Goal: Information Seeking & Learning: Check status

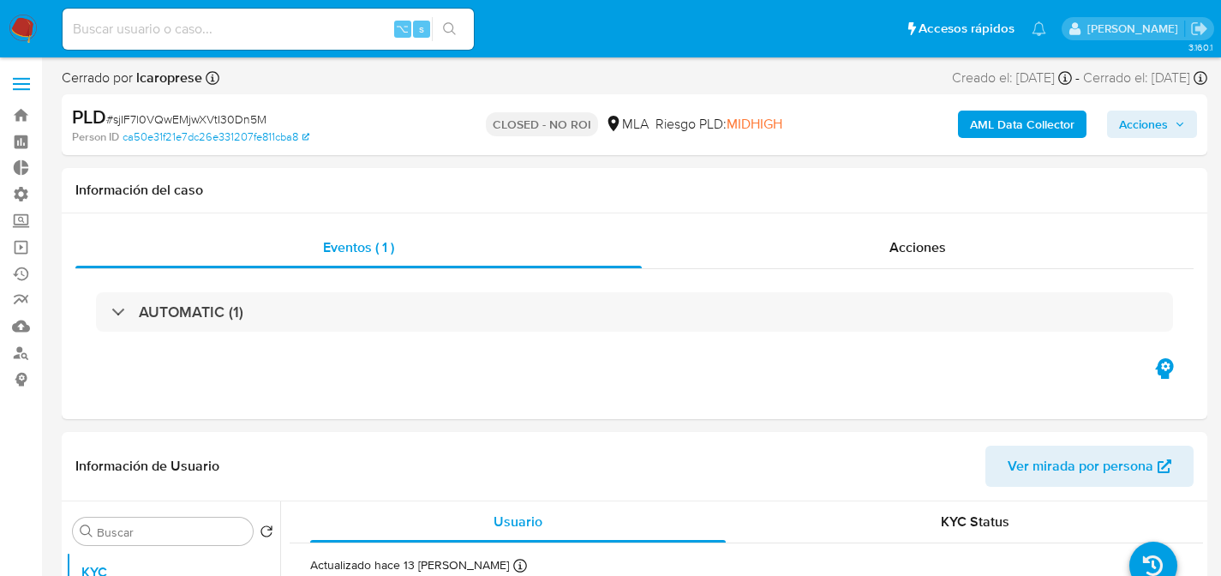
select select "10"
click at [264, 21] on input at bounding box center [268, 29] width 411 height 22
paste input "211500940"
type input "211500940"
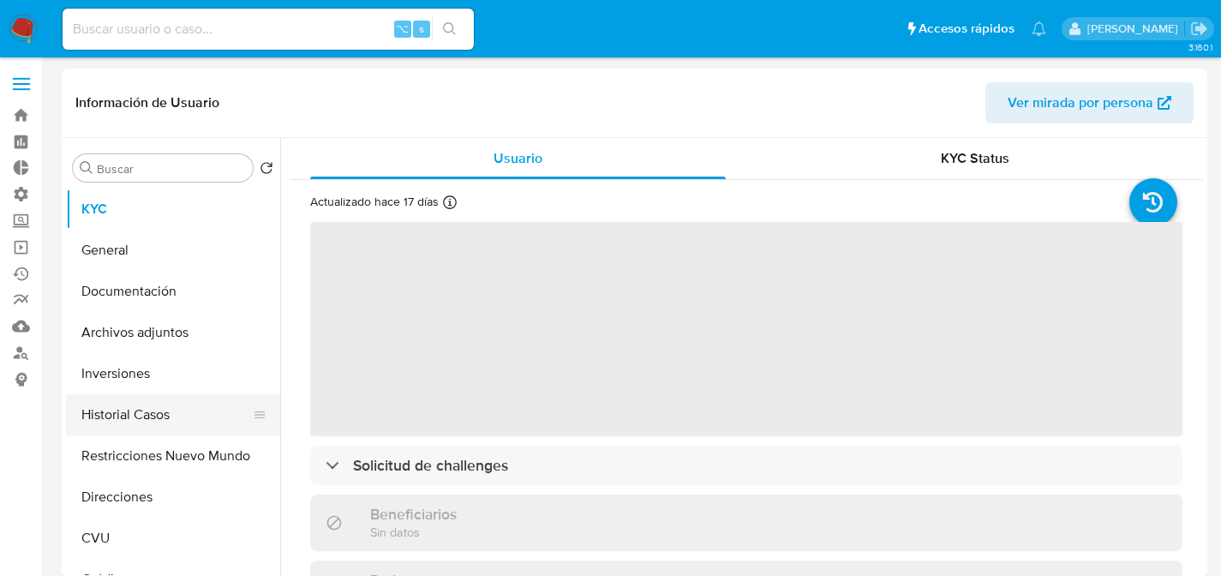
click at [66, 406] on button "Historial Casos" at bounding box center [166, 414] width 201 height 41
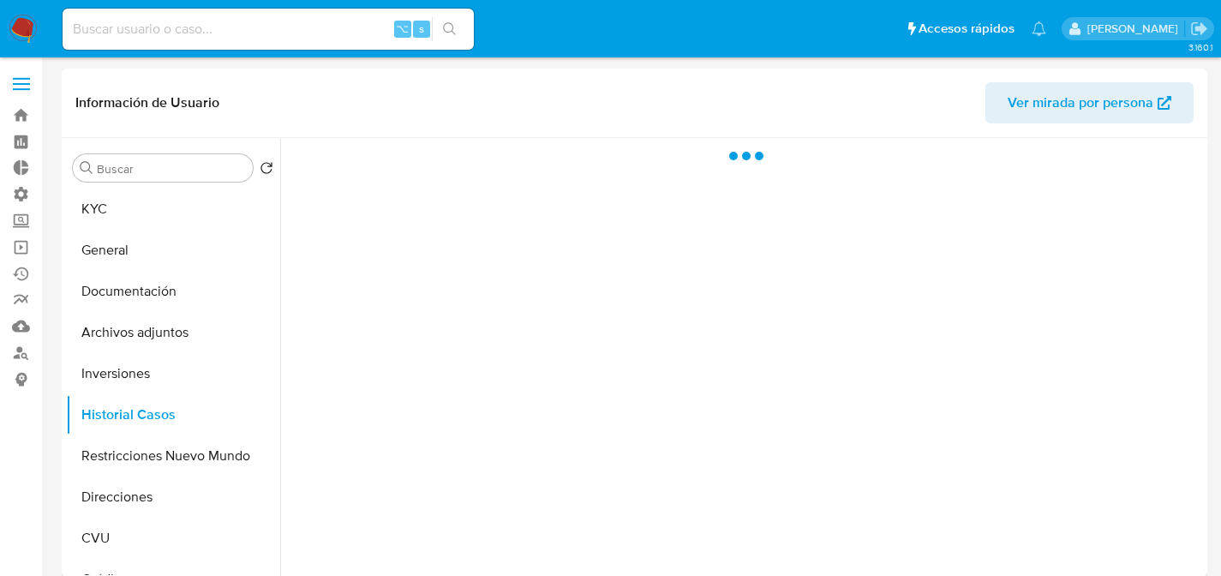
select select "10"
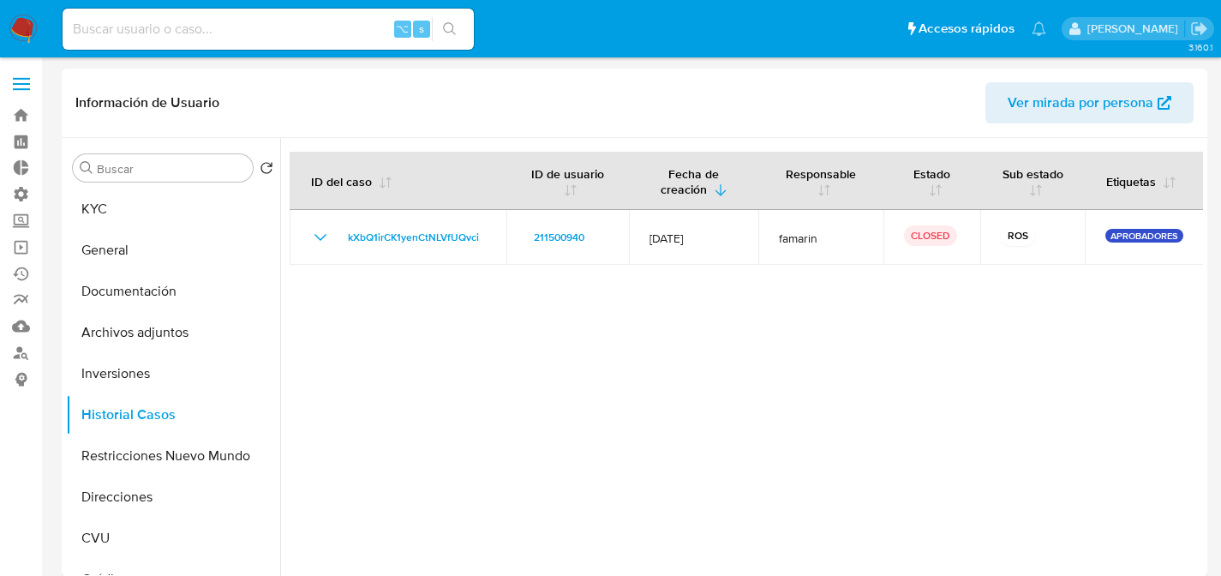
click at [404, 239] on span "kXbQ1irCK1yenCtNLVfUQvci" at bounding box center [413, 237] width 131 height 21
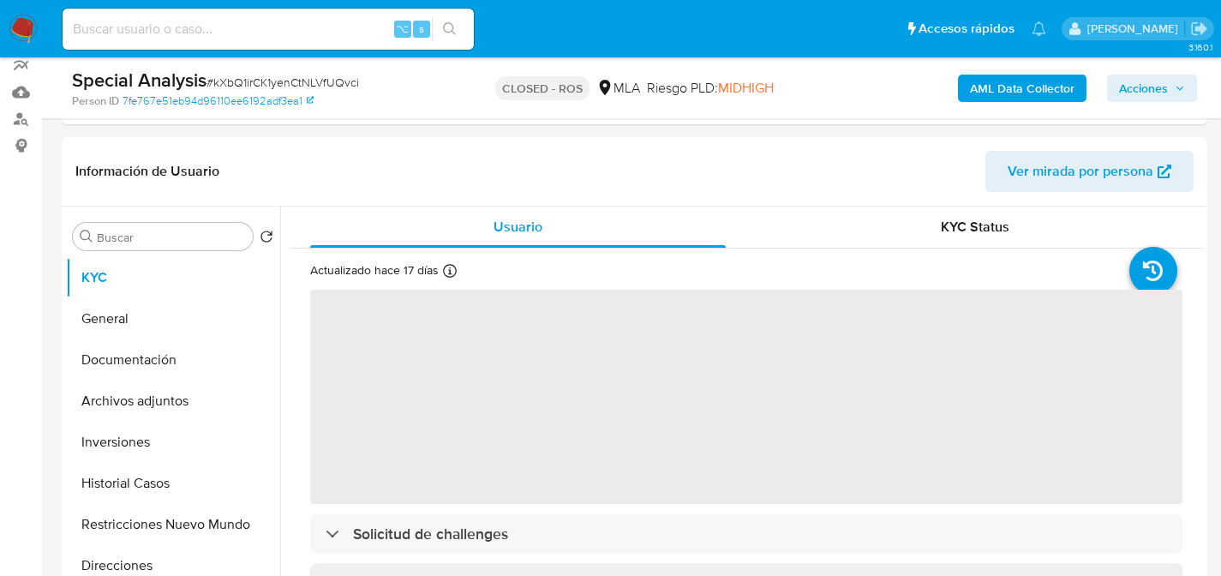
scroll to position [243, 0]
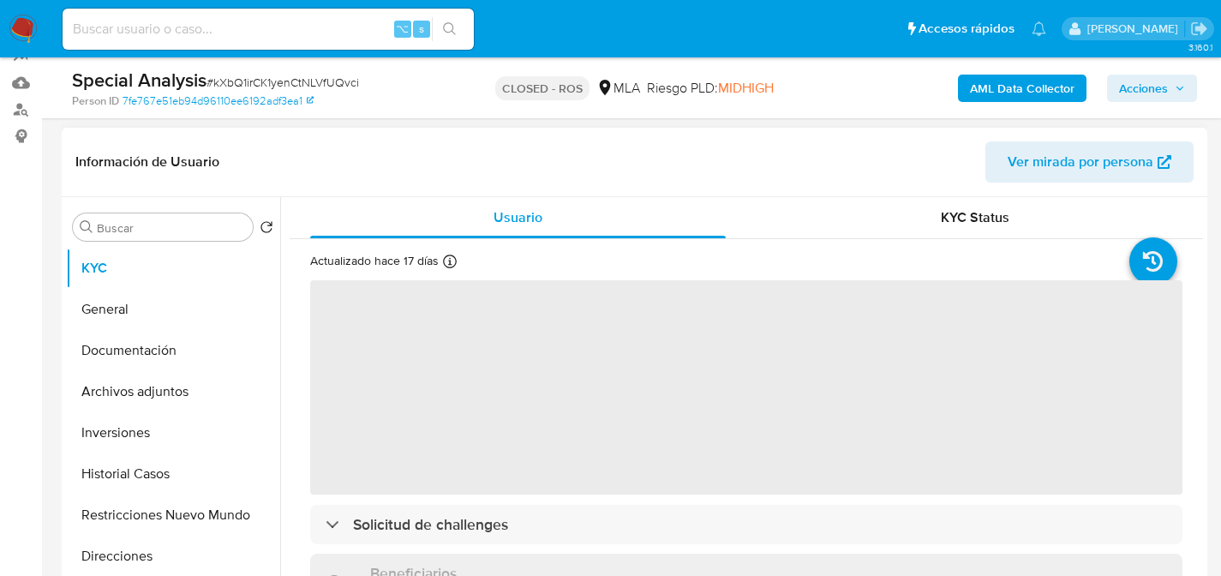
select select "10"
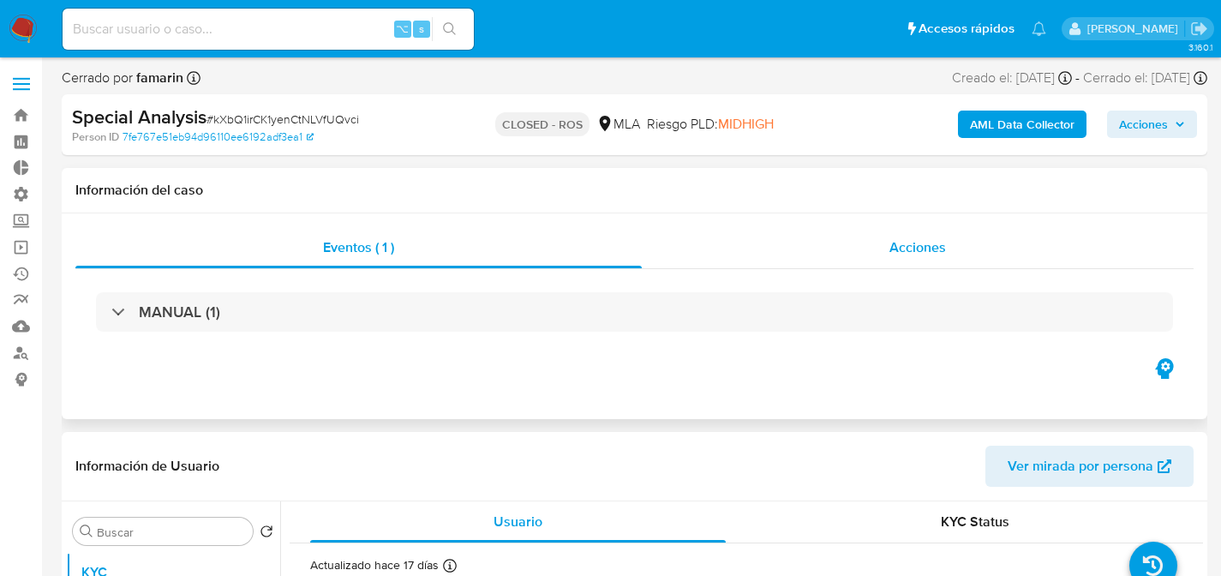
click at [788, 235] on div "Acciones" at bounding box center [918, 247] width 552 height 41
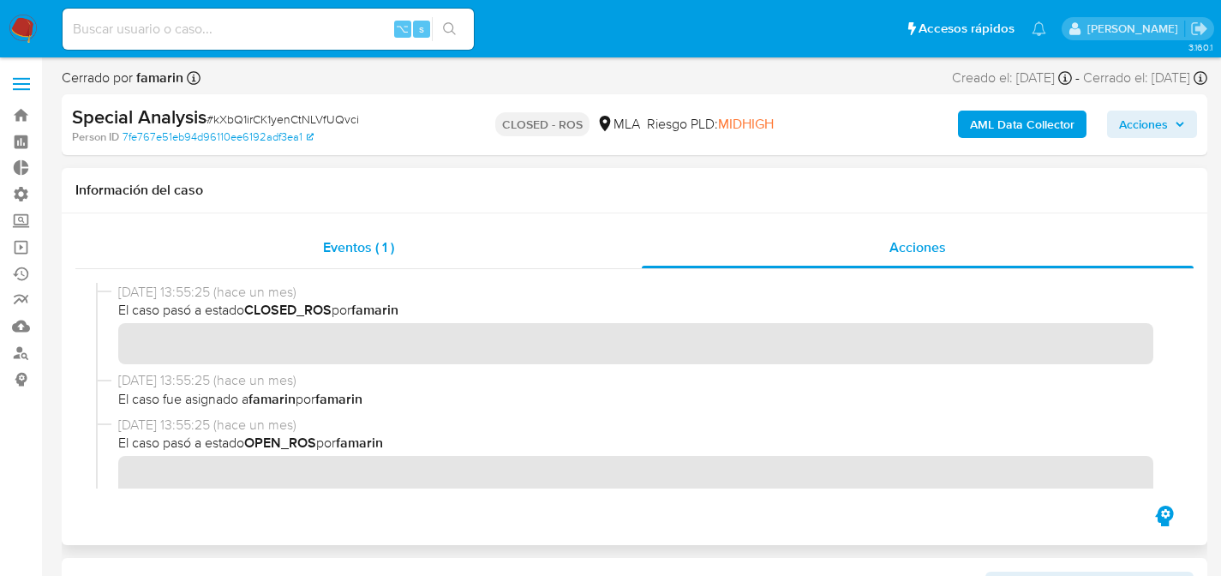
click at [368, 243] on span "Eventos ( 1 )" at bounding box center [358, 247] width 71 height 20
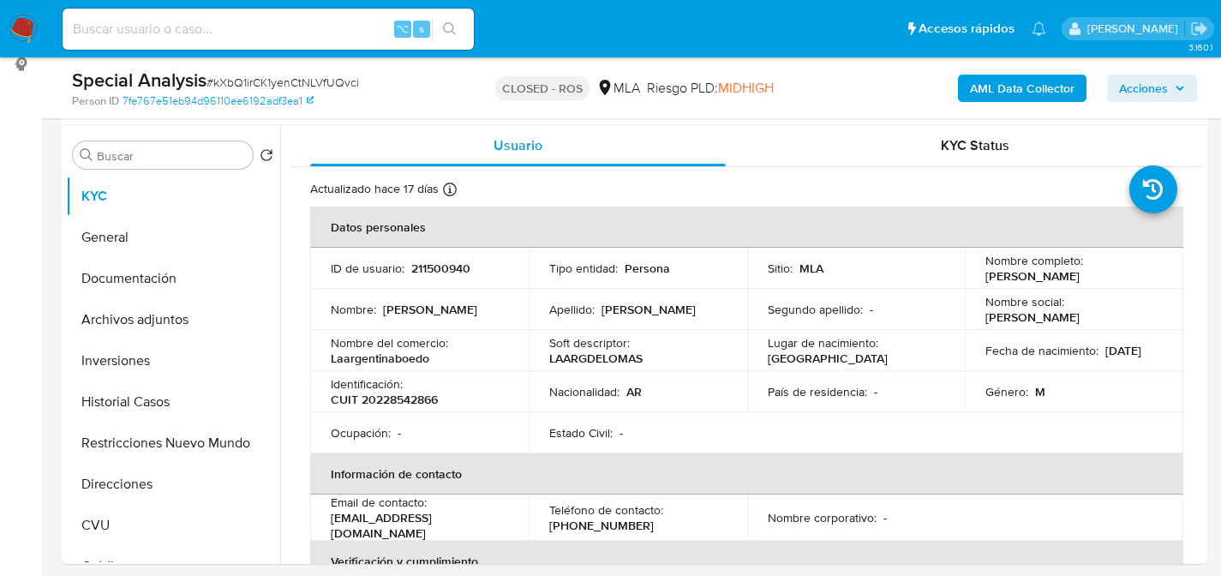
scroll to position [332, 0]
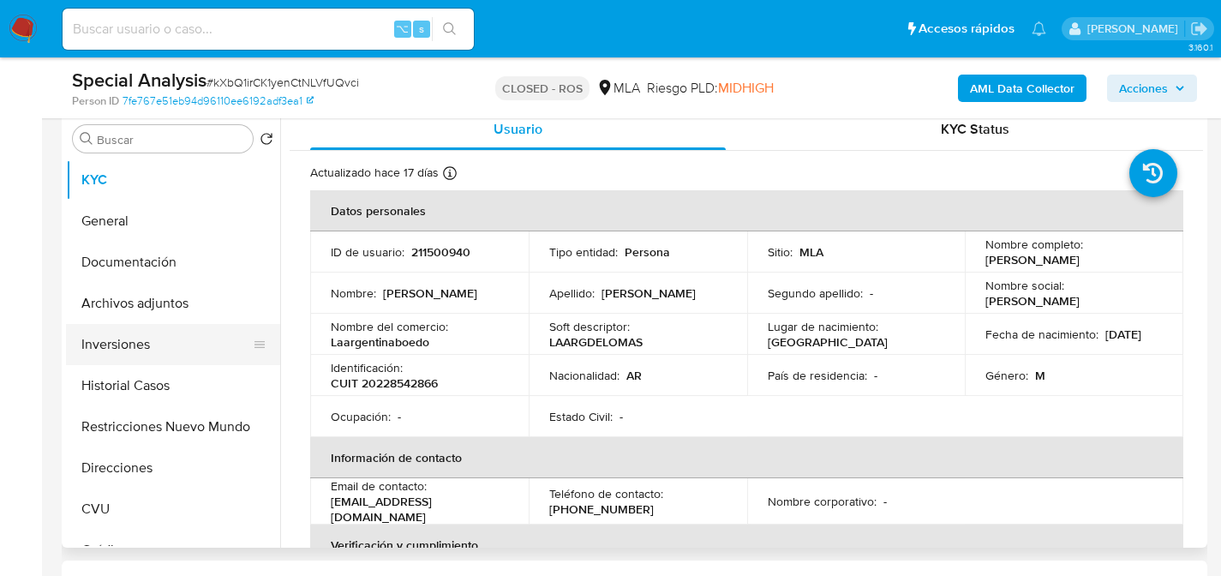
click at [126, 344] on button "Inversiones" at bounding box center [166, 344] width 201 height 41
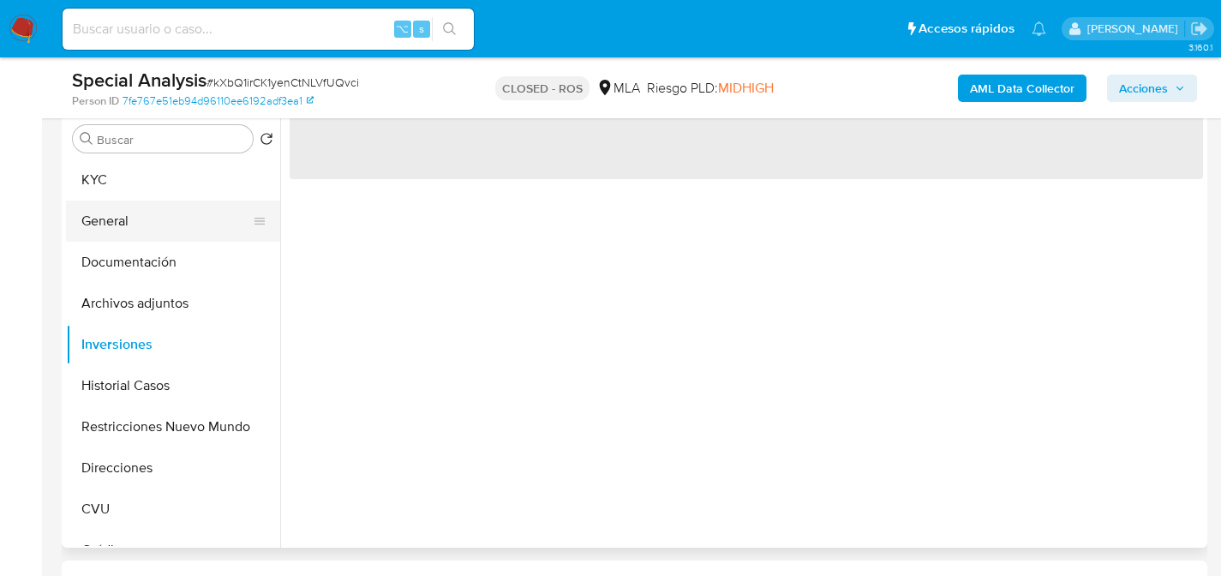
click at [111, 212] on button "General" at bounding box center [166, 221] width 201 height 41
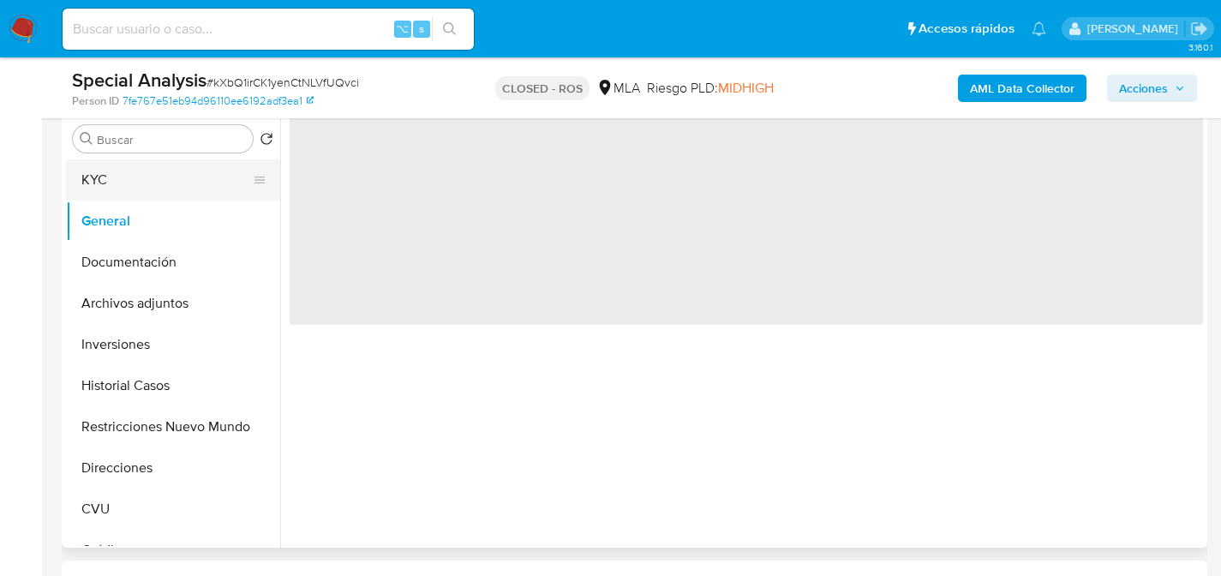
click at [111, 191] on button "KYC" at bounding box center [166, 179] width 201 height 41
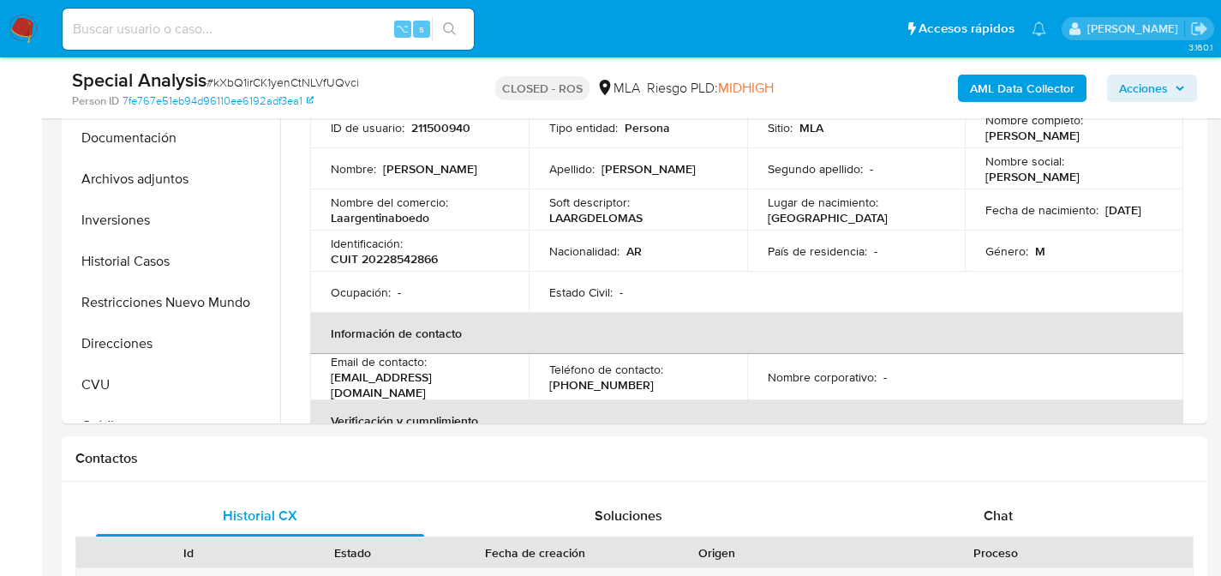
scroll to position [695, 0]
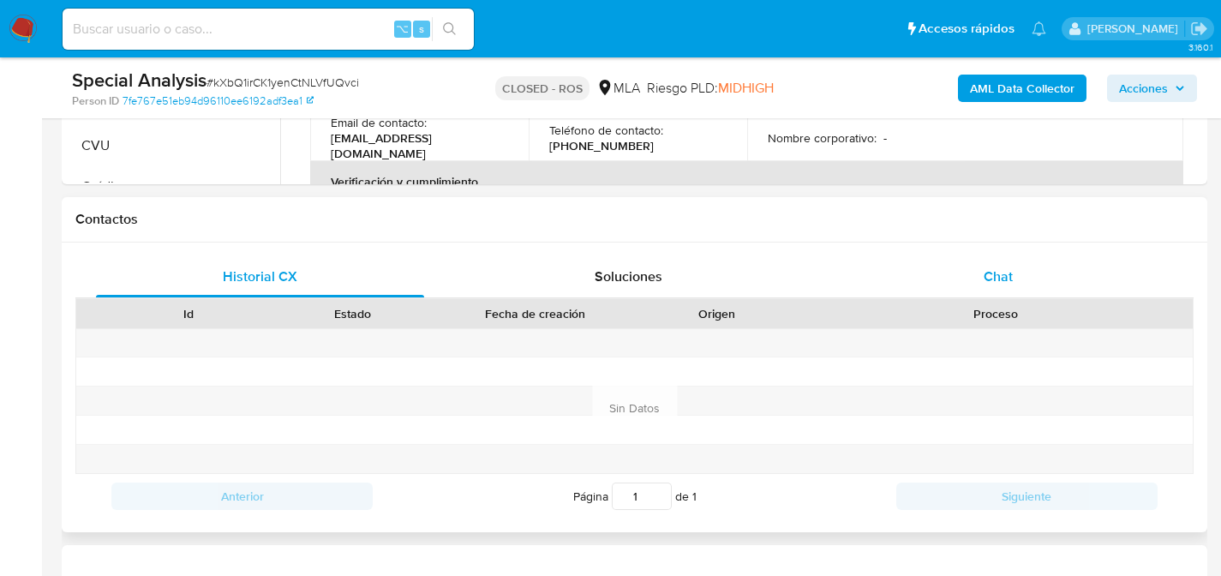
click at [978, 292] on div "Chat" at bounding box center [998, 276] width 328 height 41
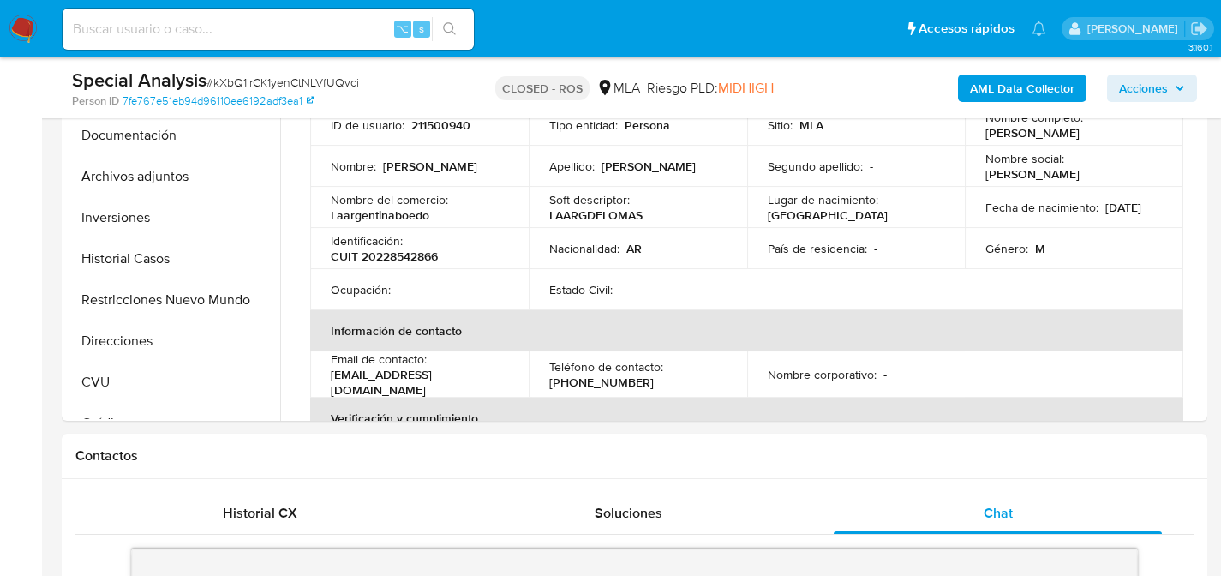
scroll to position [458, 0]
drag, startPoint x: 217, startPoint y: 460, endPoint x: 233, endPoint y: 492, distance: 35.6
click at [224, 472] on div "Contactos" at bounding box center [635, 456] width 1146 height 45
click at [242, 505] on div "Historial CX" at bounding box center [260, 513] width 328 height 41
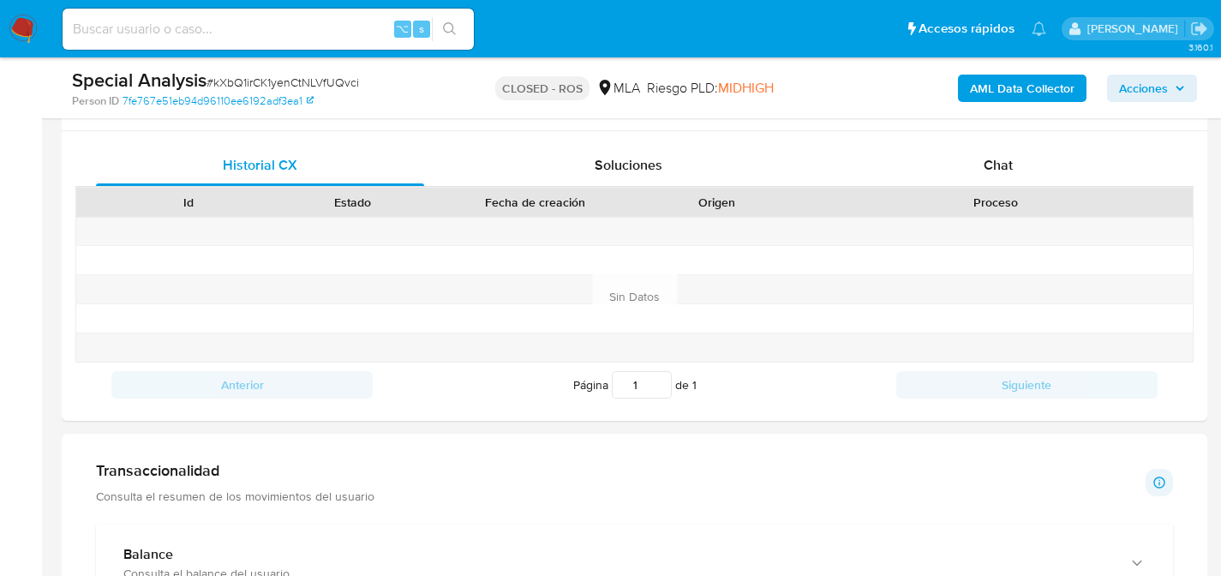
scroll to position [481, 0]
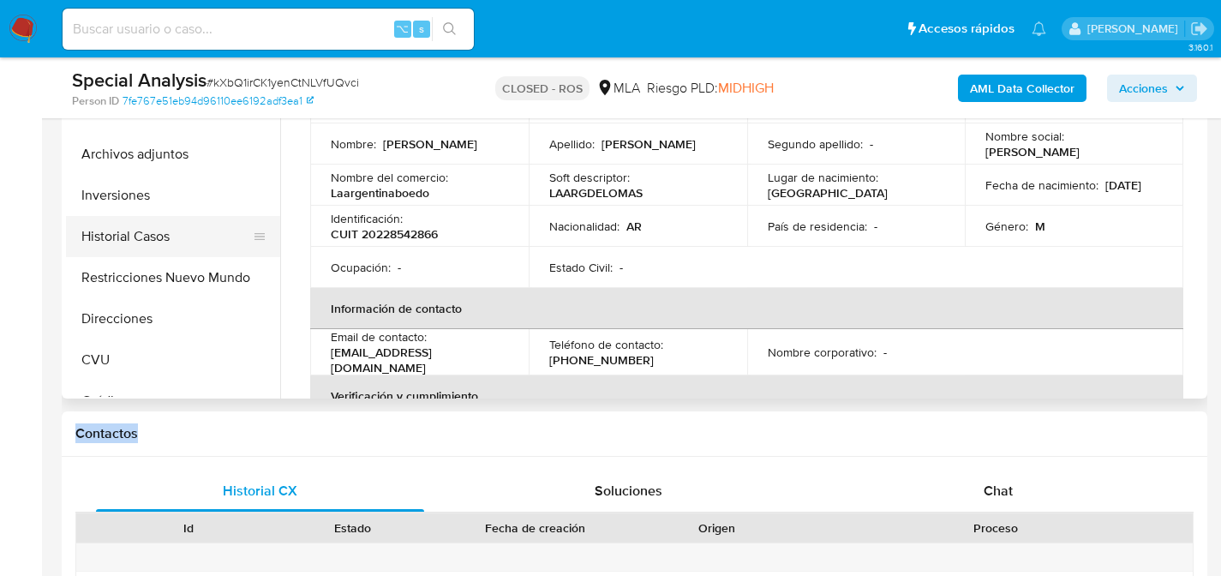
click at [89, 235] on button "Historial Casos" at bounding box center [166, 236] width 201 height 41
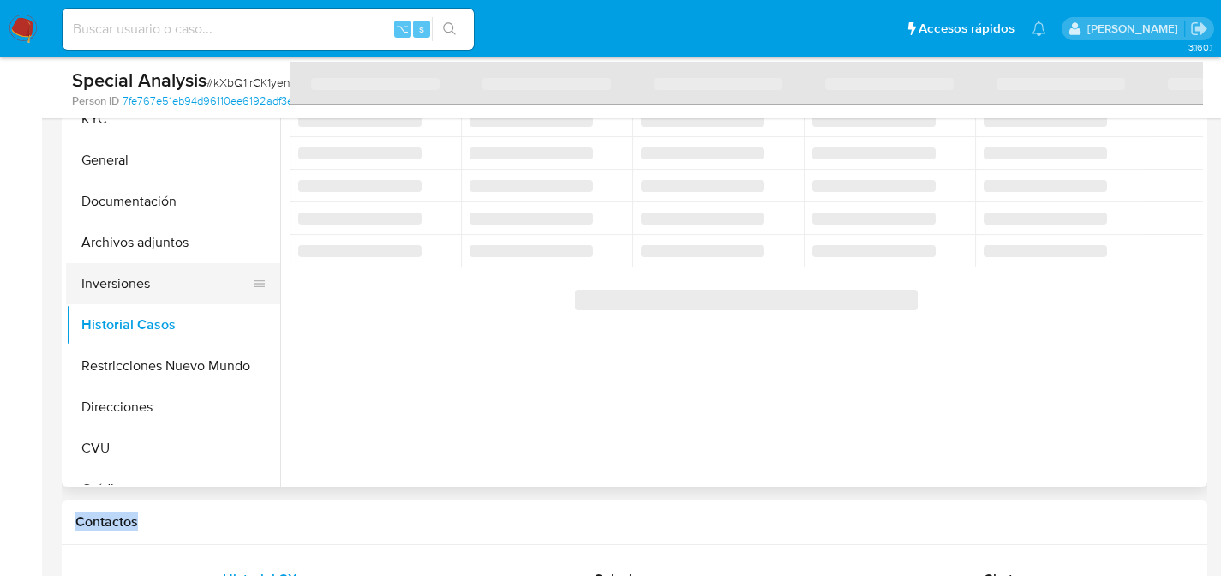
click at [120, 278] on button "Inversiones" at bounding box center [166, 283] width 201 height 41
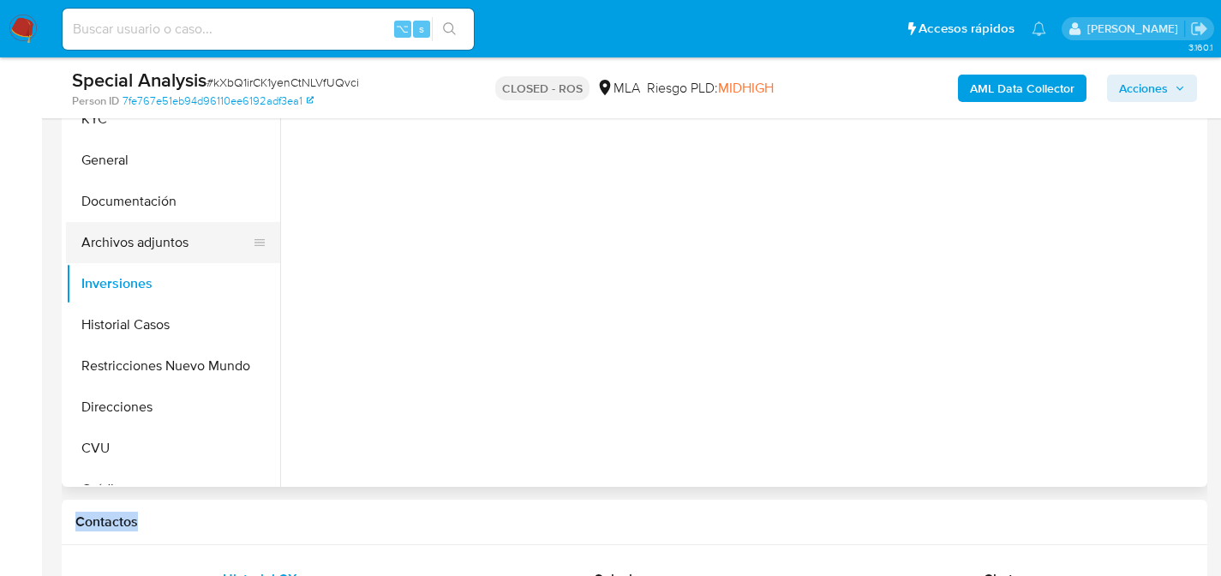
click at [141, 257] on button "Archivos adjuntos" at bounding box center [166, 242] width 201 height 41
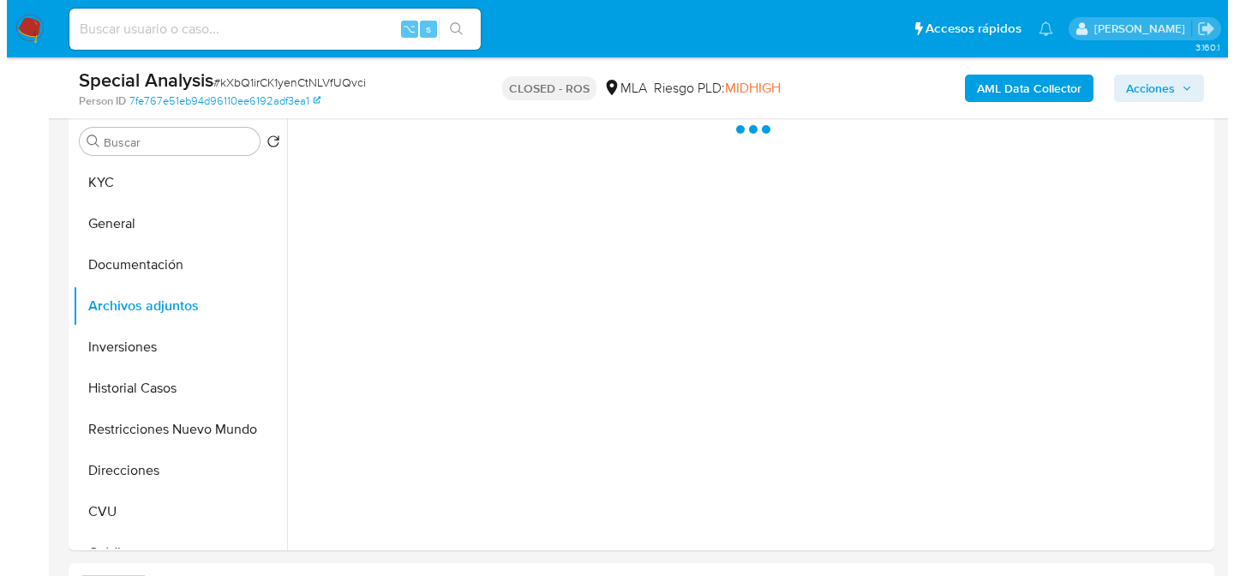
scroll to position [301, 0]
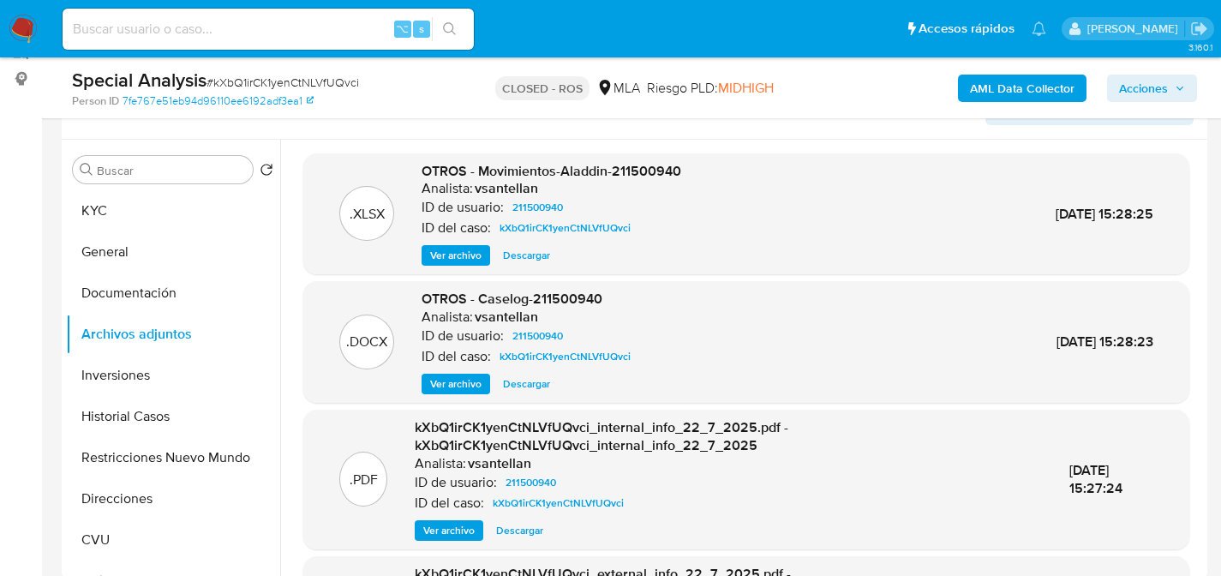
click at [437, 389] on span "Ver archivo" at bounding box center [455, 383] width 51 height 17
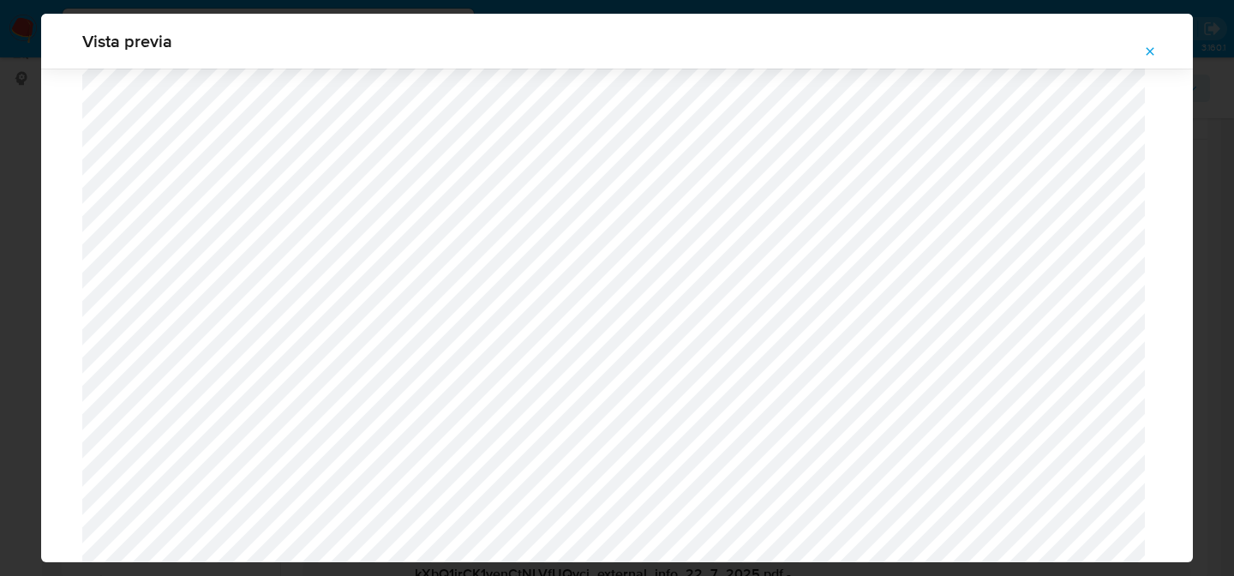
scroll to position [1718, 0]
click at [1148, 48] on icon "Attachment preview" at bounding box center [1150, 52] width 14 height 14
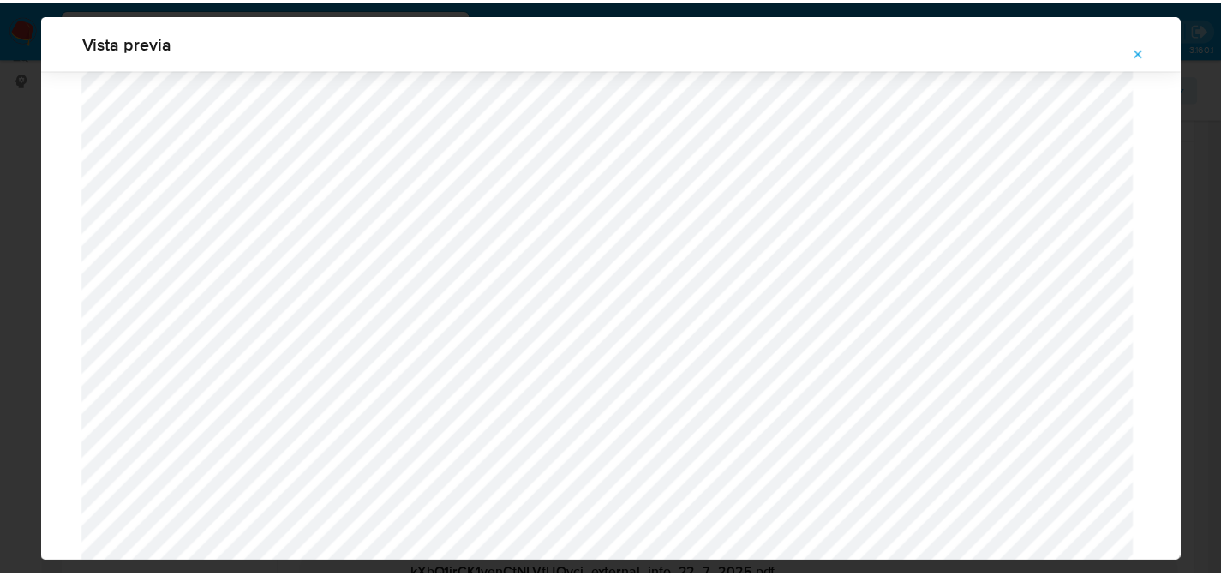
scroll to position [55, 0]
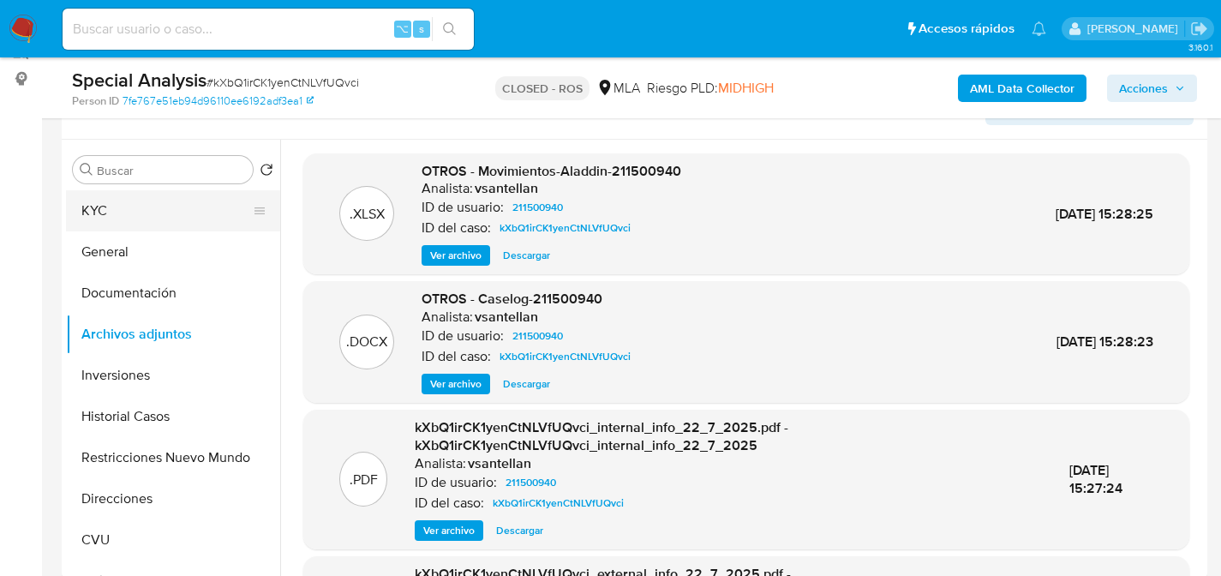
click at [141, 225] on button "KYC" at bounding box center [166, 210] width 201 height 41
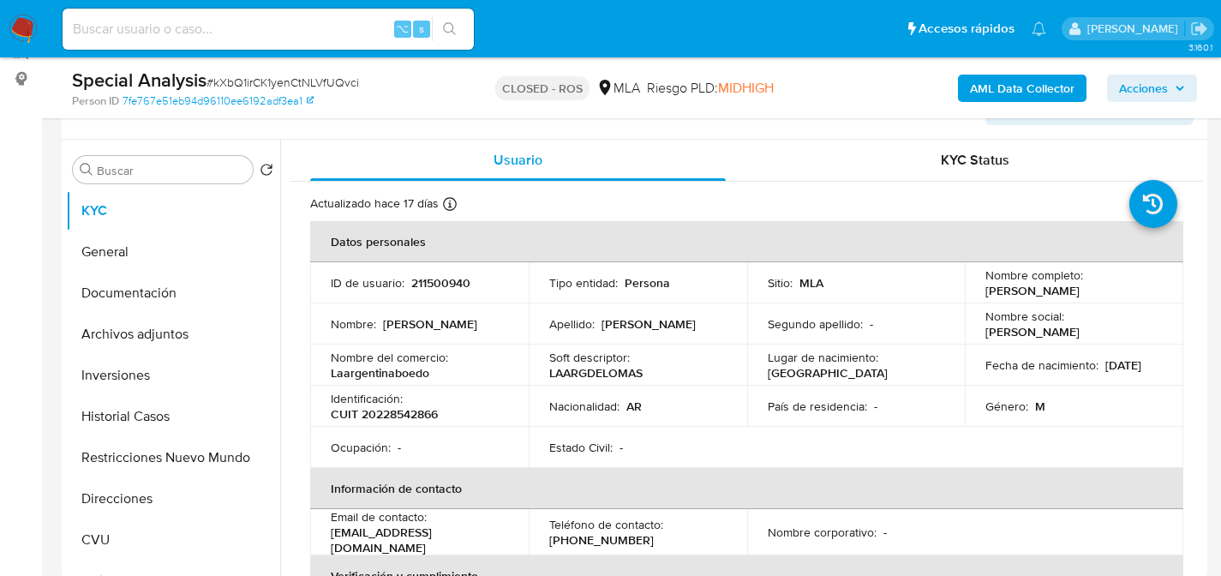
click at [570, 378] on p "LAARGDELOMAS" at bounding box center [595, 372] width 93 height 15
click at [412, 404] on div "Identificación : CUIT 20228542866" at bounding box center [419, 406] width 177 height 31
click at [410, 410] on p "CUIT 20228542866" at bounding box center [384, 413] width 107 height 15
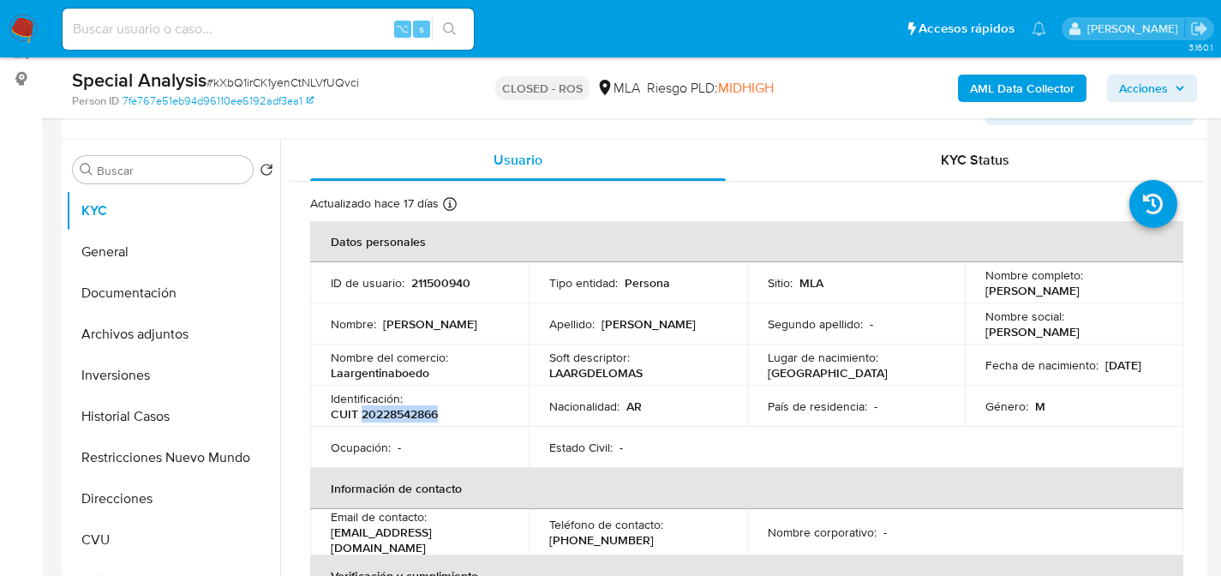
copy p "20228542866"
click at [130, 295] on button "Documentación" at bounding box center [166, 292] width 201 height 41
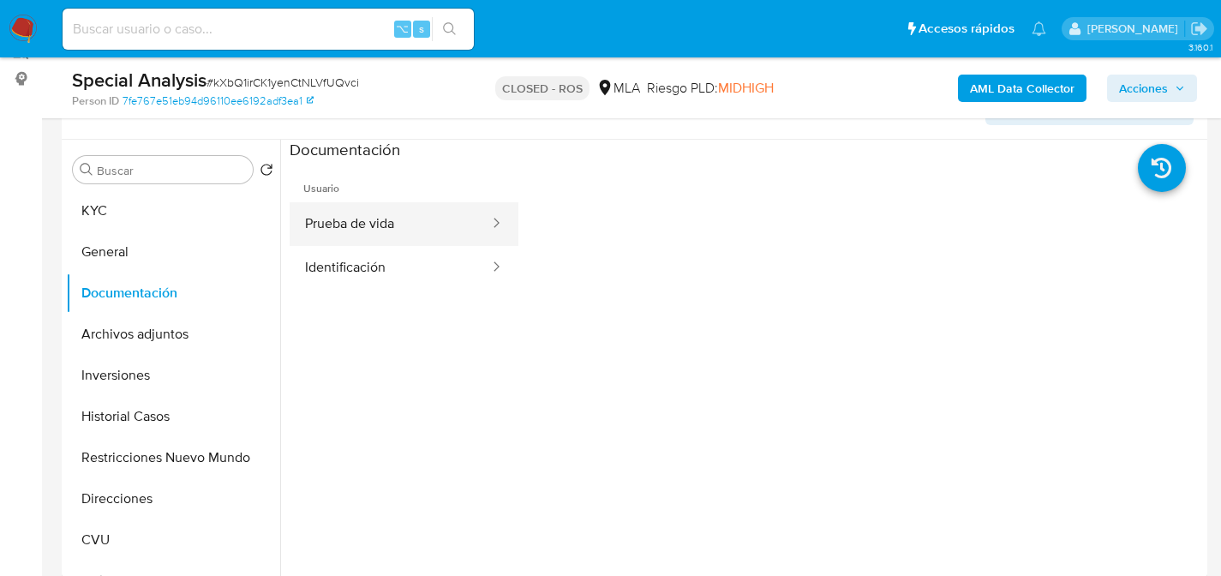
click at [326, 222] on button "Prueba de vida" at bounding box center [390, 224] width 201 height 44
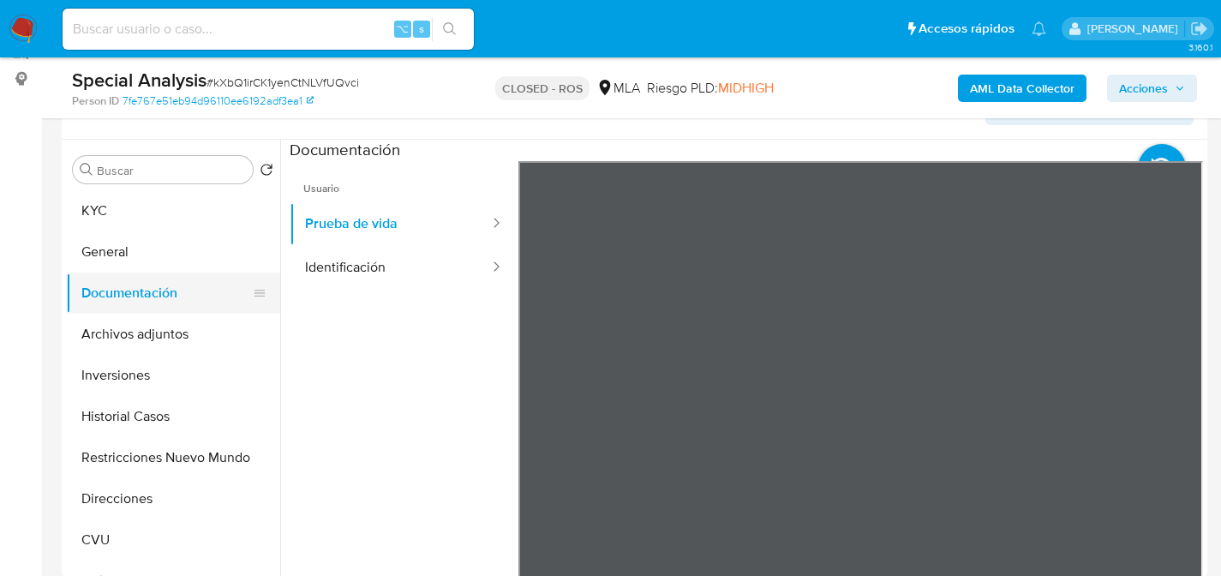
click at [155, 297] on button "Documentación" at bounding box center [166, 292] width 201 height 41
click at [152, 307] on button "Documentación" at bounding box center [166, 292] width 201 height 41
click at [154, 331] on button "Archivos adjuntos" at bounding box center [166, 334] width 201 height 41
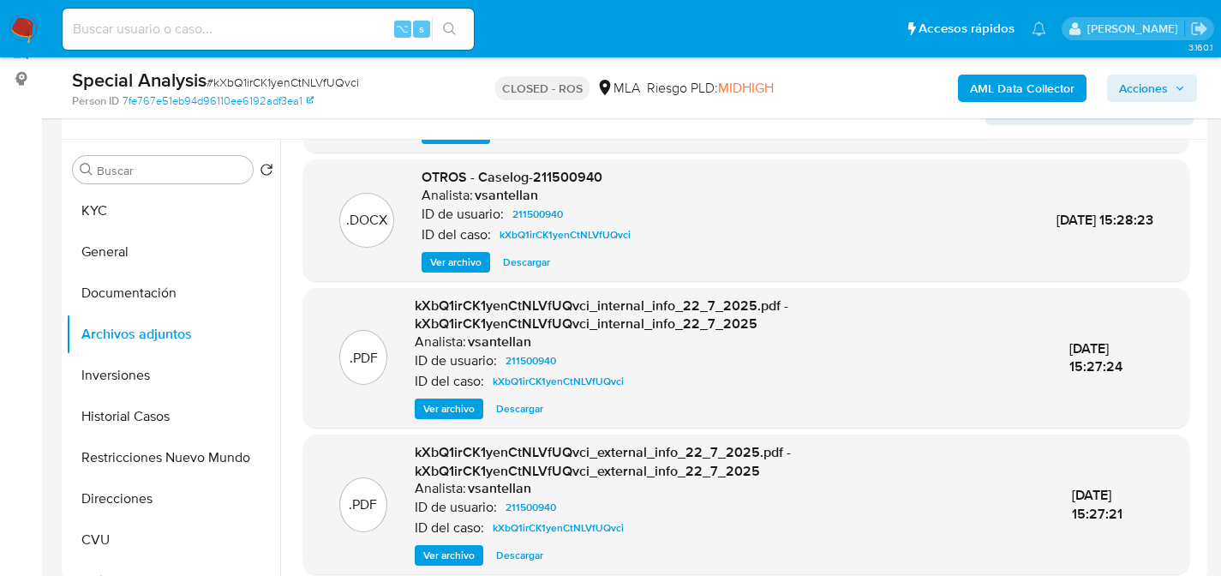
scroll to position [122, 0]
click at [227, 15] on div "⌥ s" at bounding box center [268, 29] width 411 height 41
click at [237, 36] on input at bounding box center [268, 29] width 411 height 22
paste input "668030184"
type input "668030184"
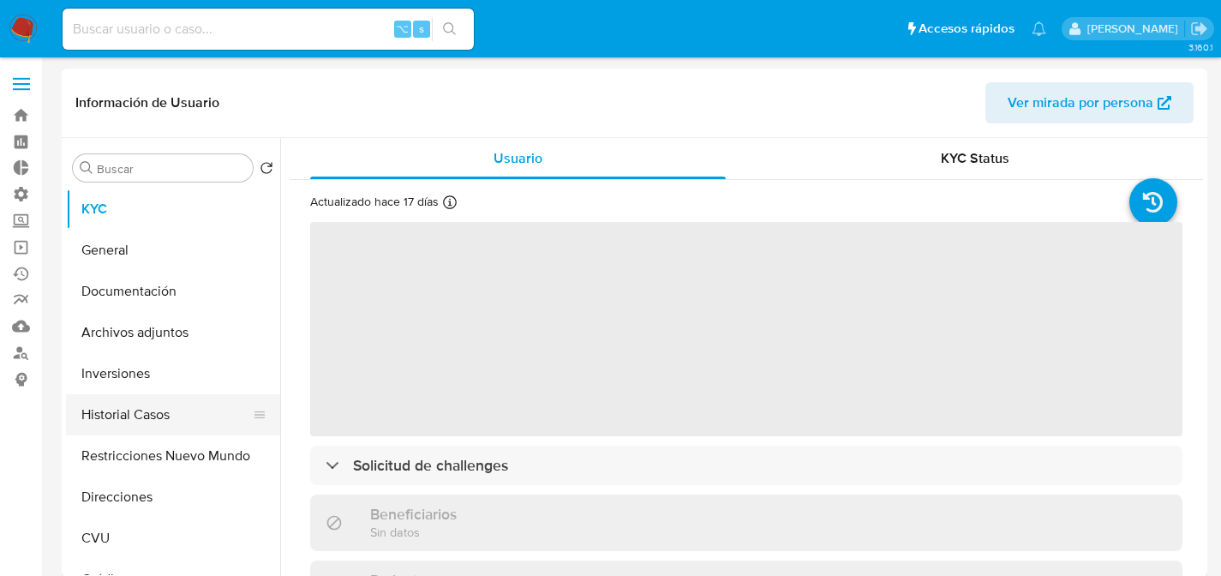
click at [77, 399] on button "Historial Casos" at bounding box center [166, 414] width 201 height 41
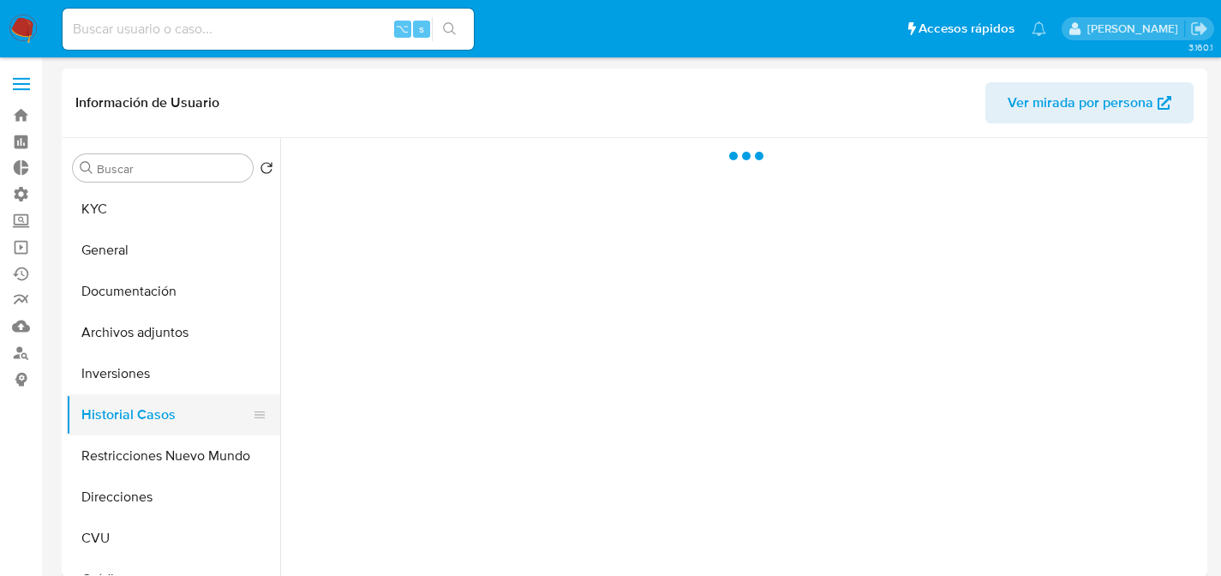
select select "10"
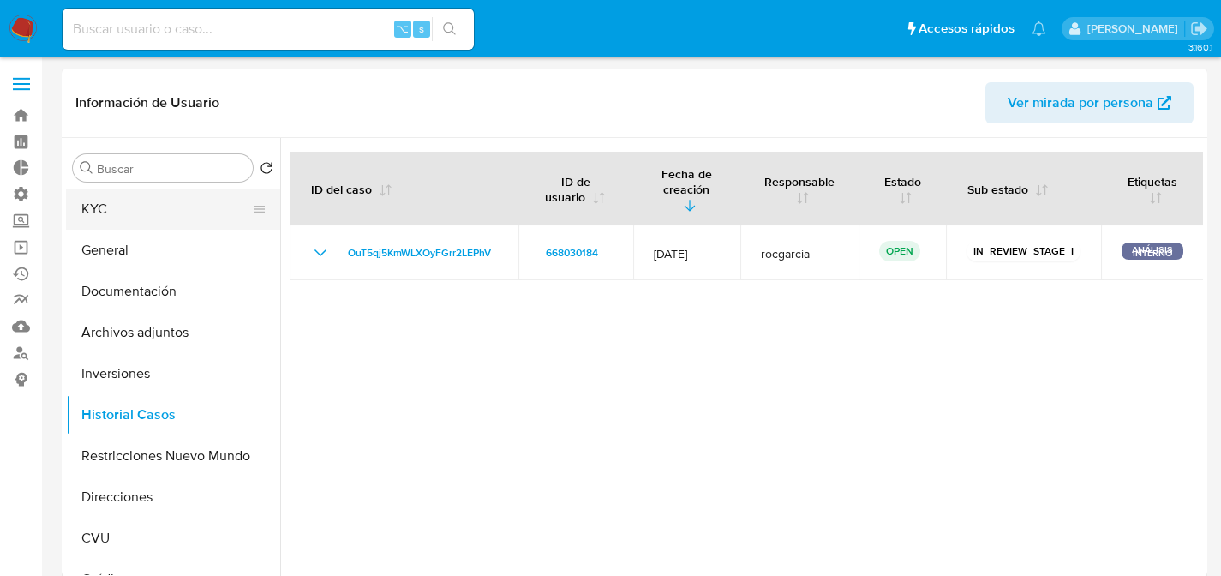
click at [76, 203] on button "KYC" at bounding box center [166, 209] width 201 height 41
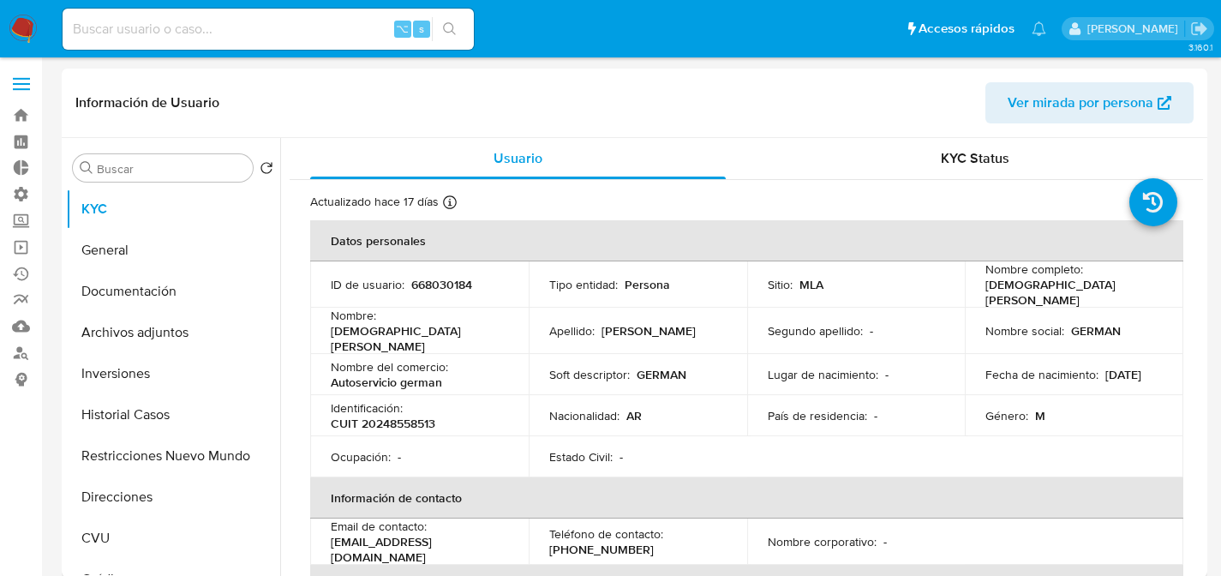
click at [257, 30] on input at bounding box center [268, 29] width 411 height 22
paste input "RQjIvacXUNu3FGgtIktLohxA"
type input "RQjIvacXUNu3FGgtIktLohxA"
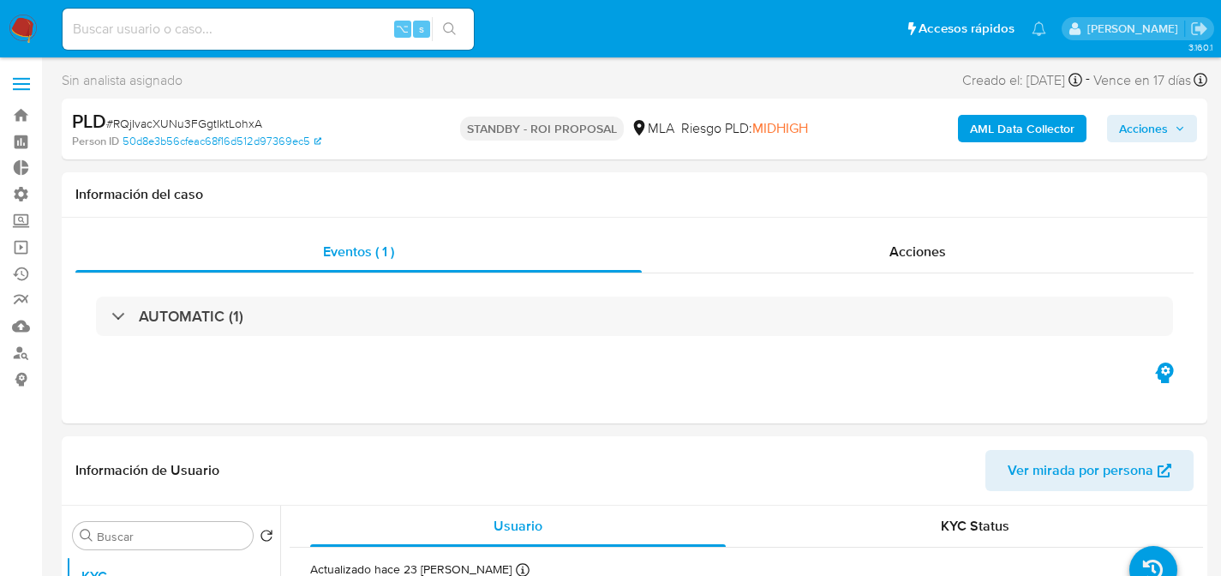
select select "10"
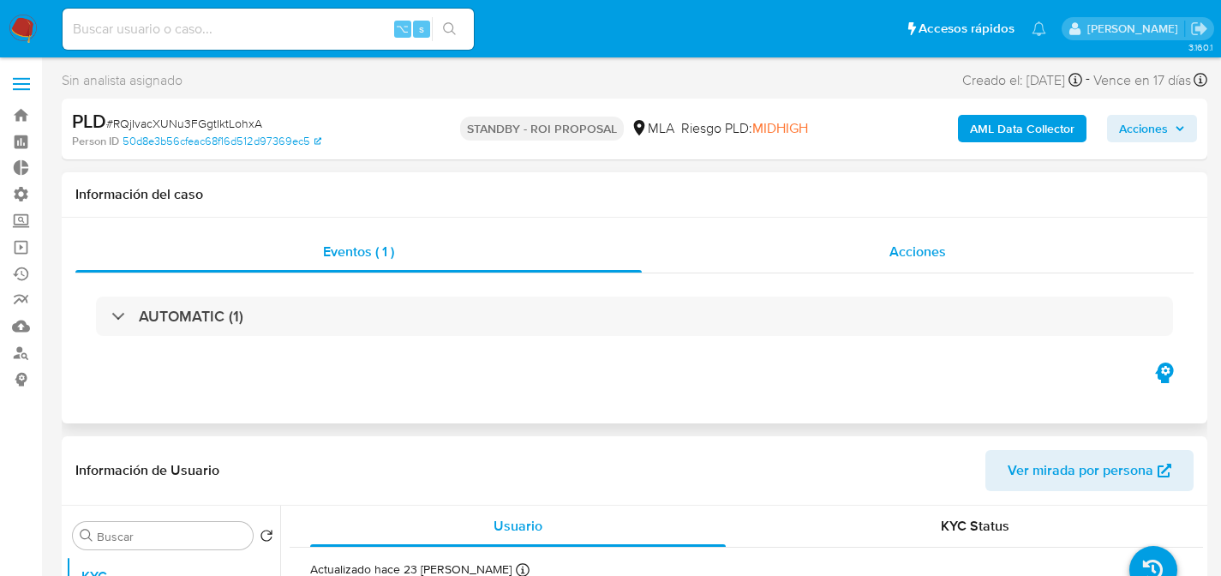
click at [880, 240] on div "Acciones" at bounding box center [918, 251] width 552 height 41
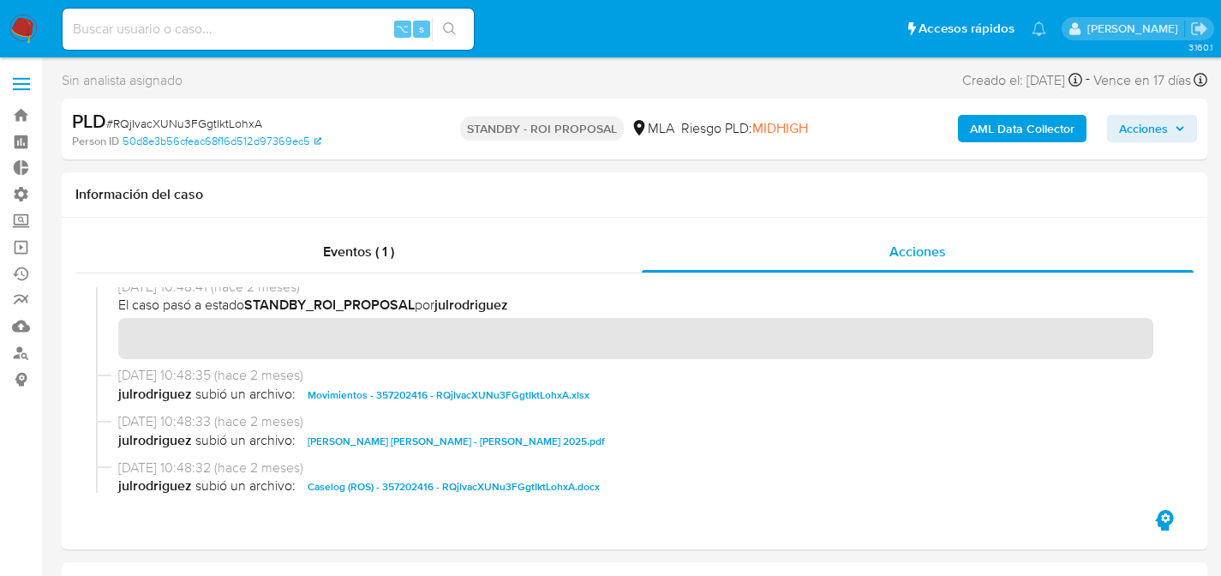
scroll to position [65, 0]
